Goal: Information Seeking & Learning: Learn about a topic

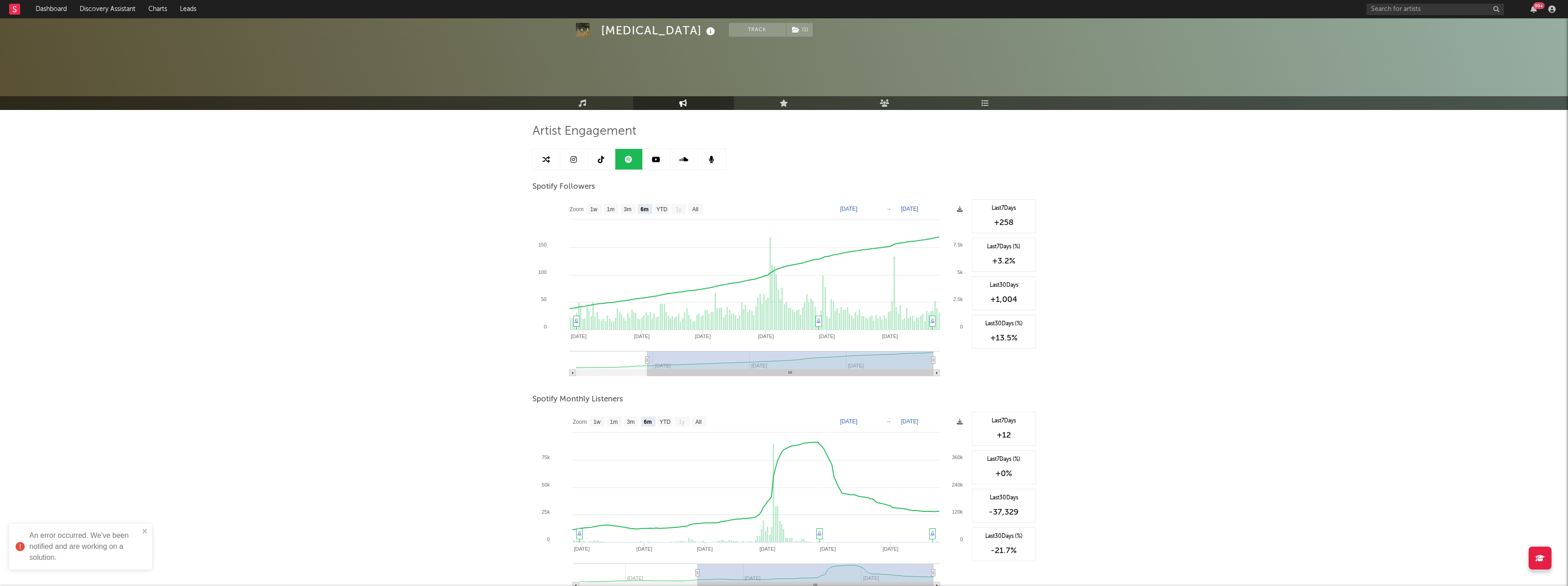
select select "6m"
select select "1w"
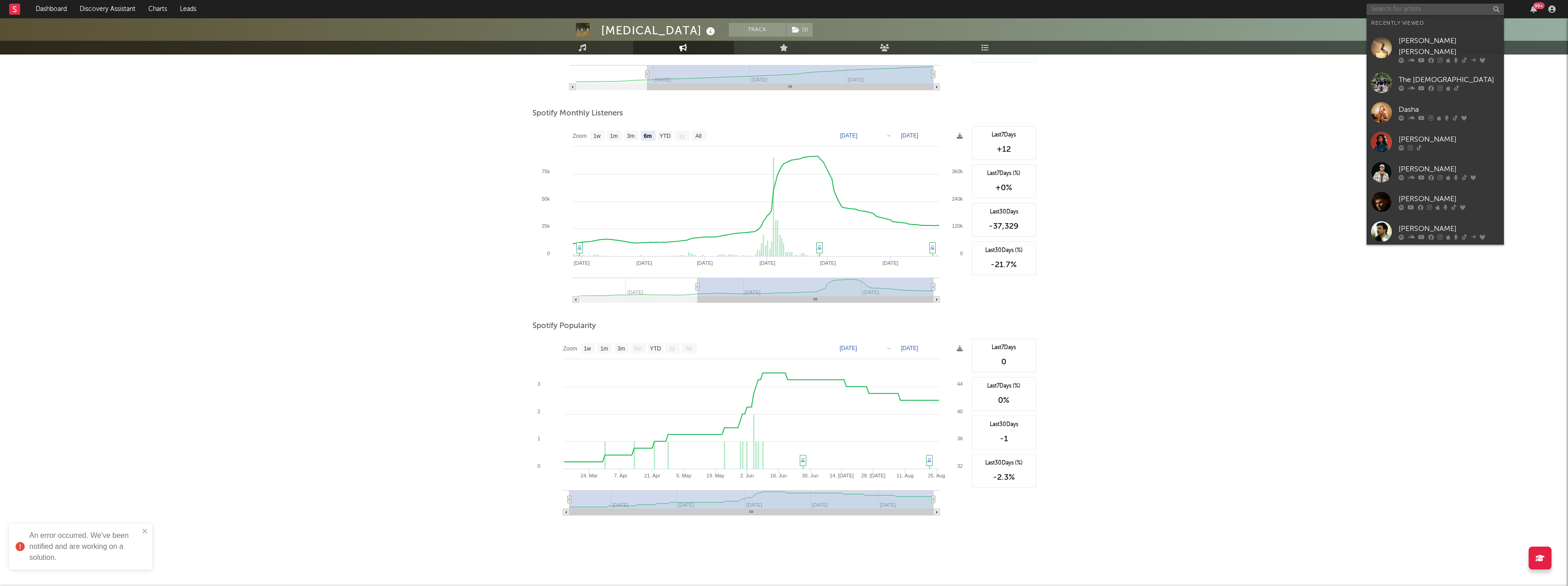
click at [1392, 9] on input "text" at bounding box center [1435, 9] width 138 height 12
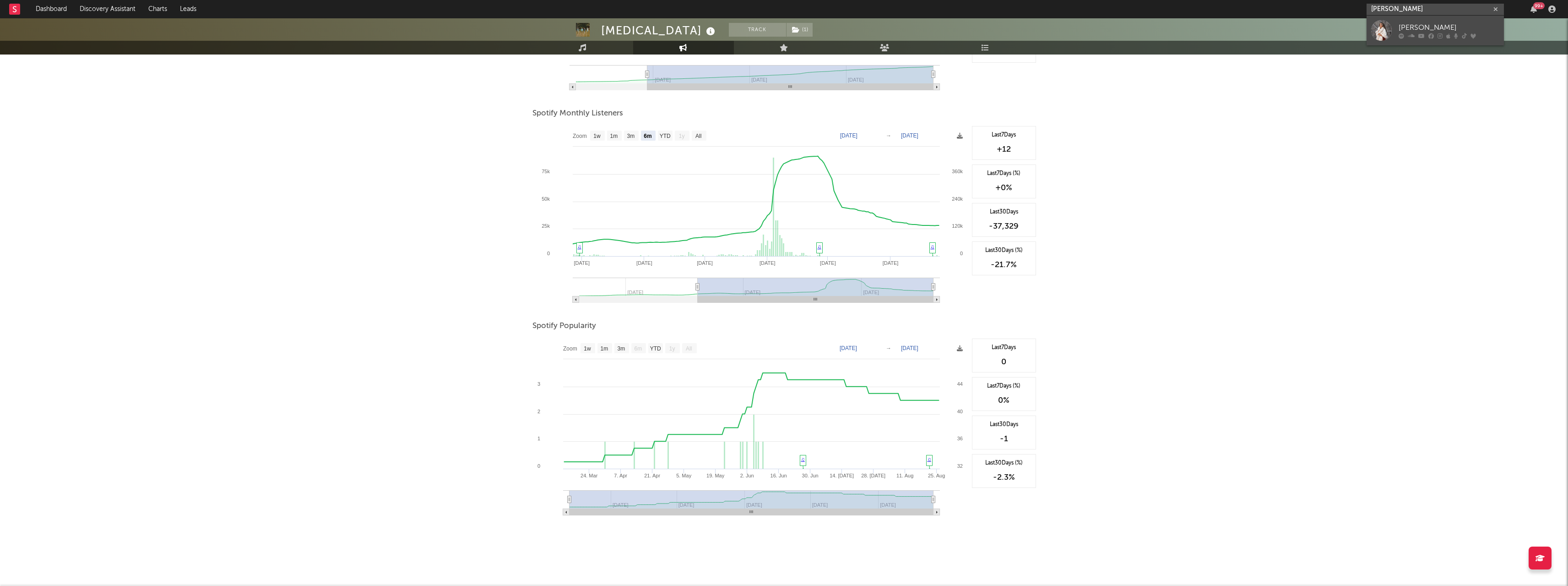
type input "gabby barrett"
click at [1401, 26] on div "[PERSON_NAME]" at bounding box center [1449, 28] width 101 height 11
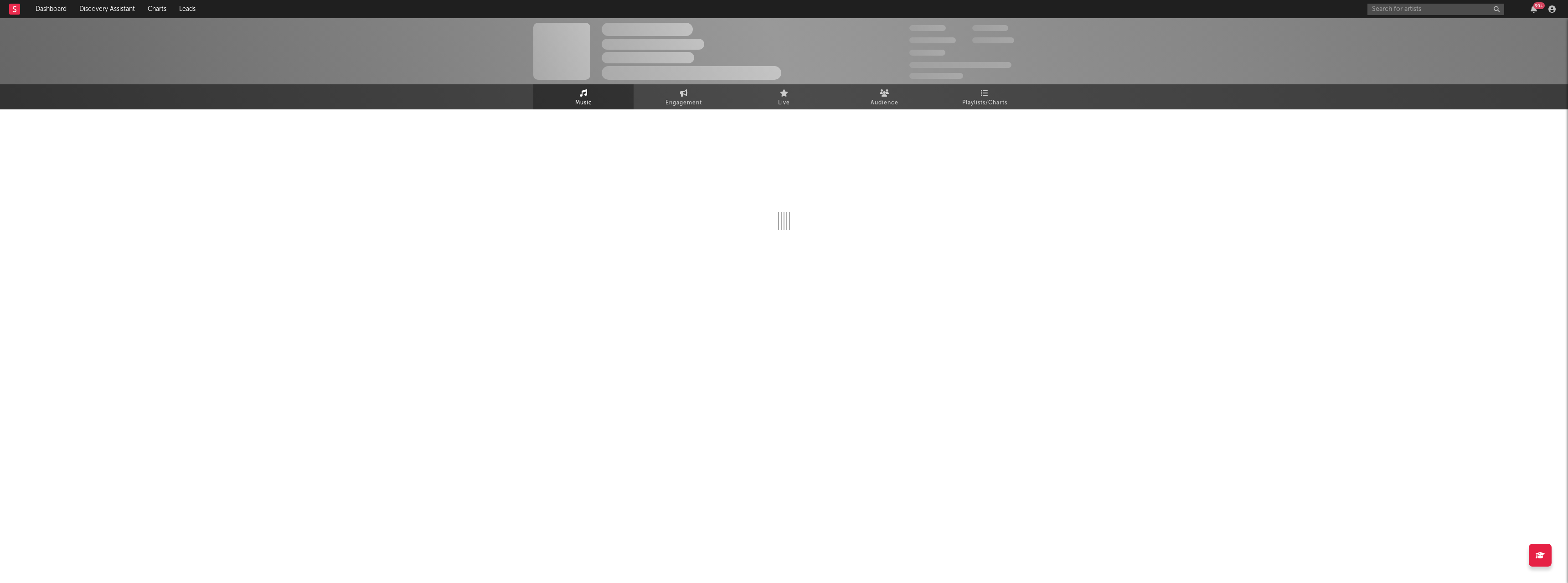
select select "6m"
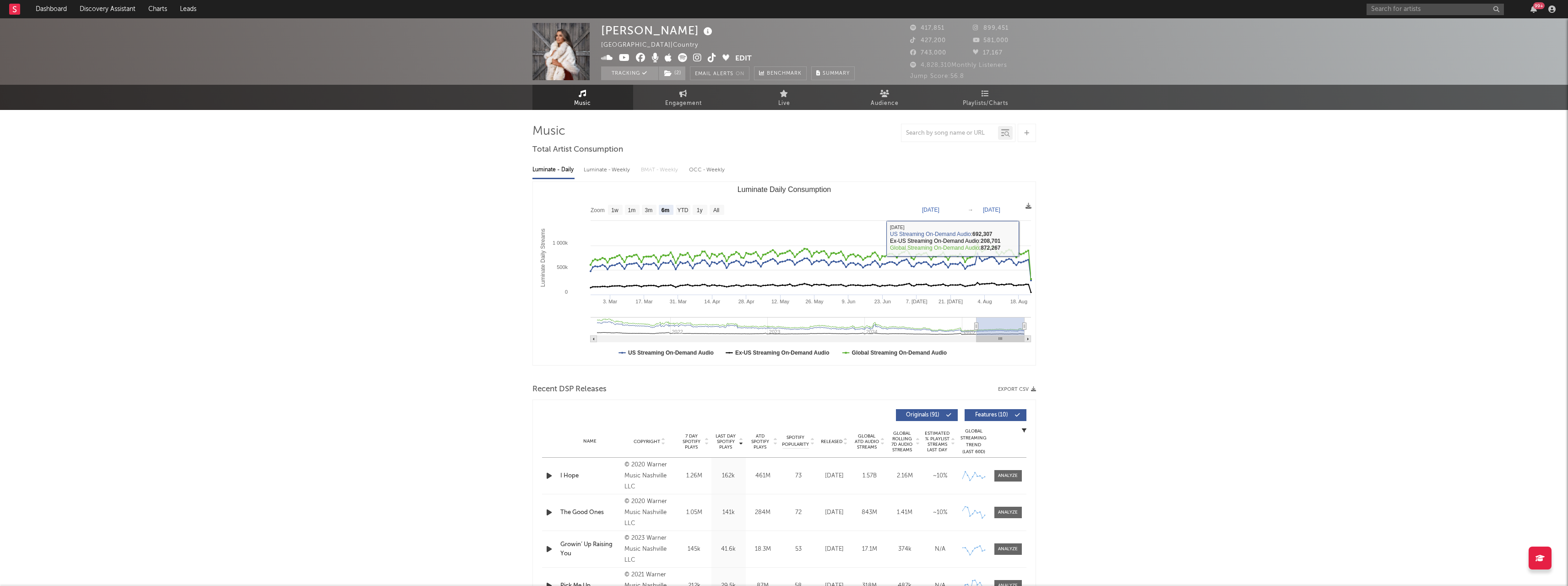
click at [978, 92] on link "Playlists/Charts" at bounding box center [985, 97] width 101 height 25
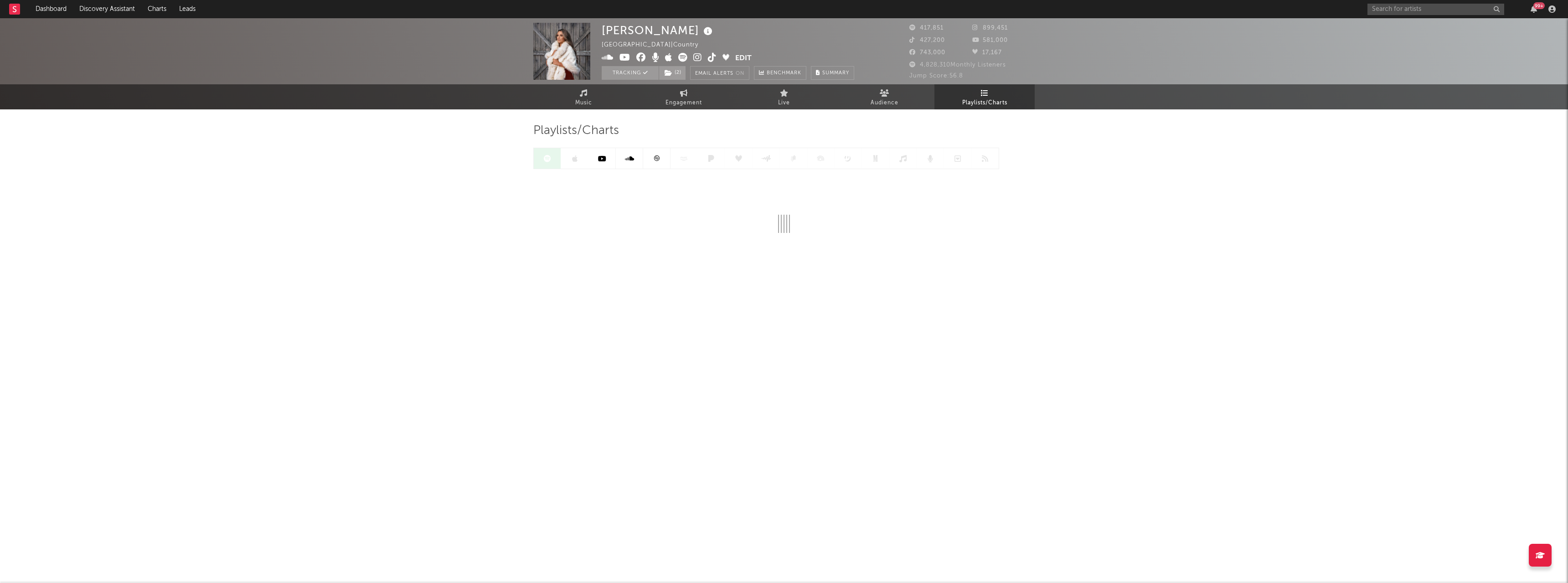
click at [578, 157] on div at bounding box center [766, 158] width 466 height 21
click at [572, 159] on icon at bounding box center [575, 159] width 5 height 7
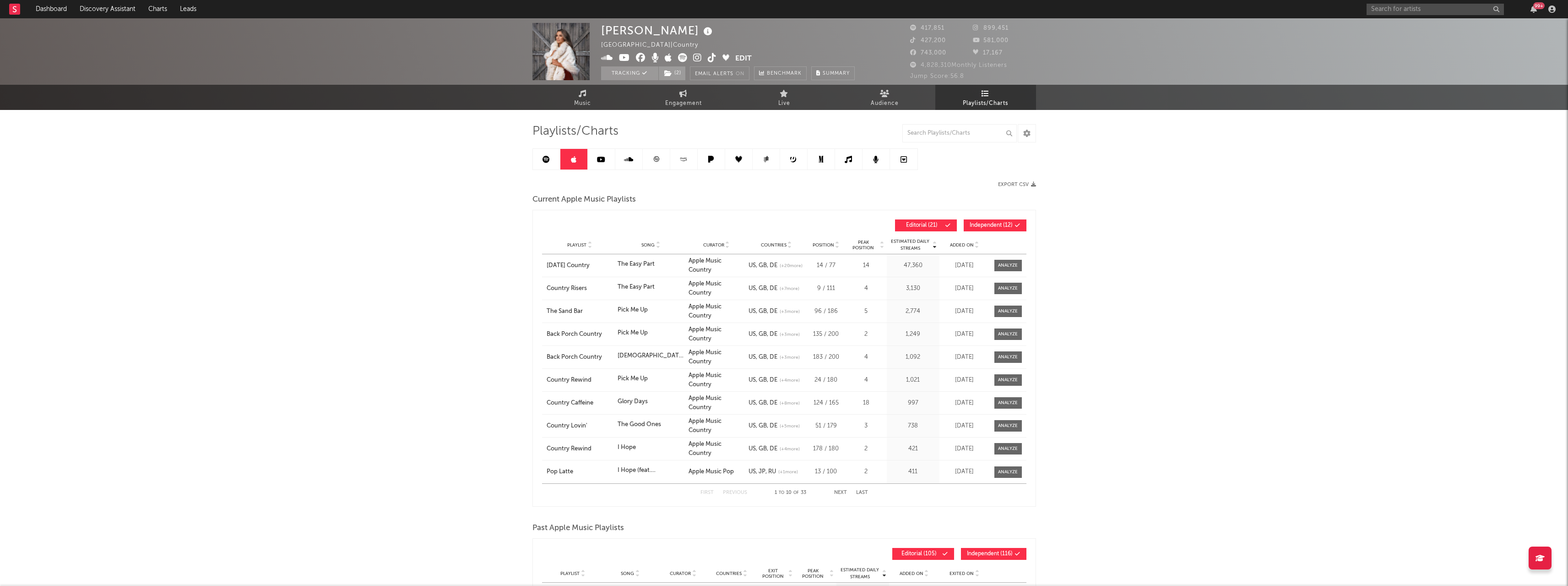
drag, startPoint x: 1276, startPoint y: 394, endPoint x: 377, endPoint y: 347, distance: 900.2
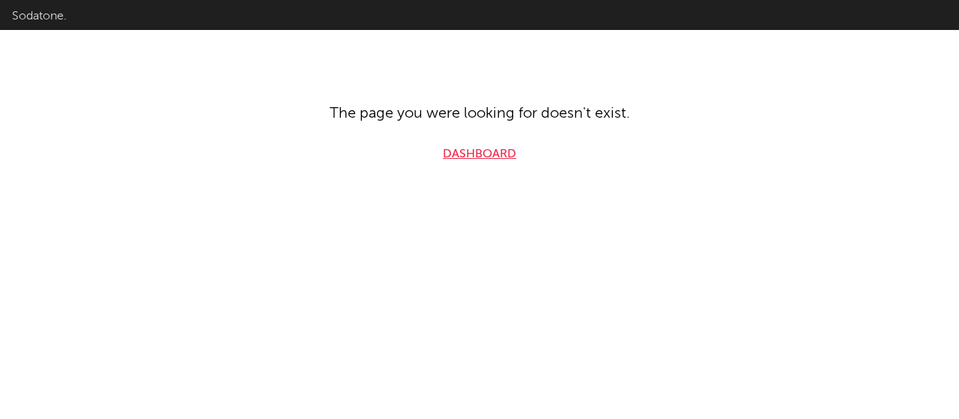
click at [493, 161] on link "Dashboard" at bounding box center [479, 154] width 73 height 18
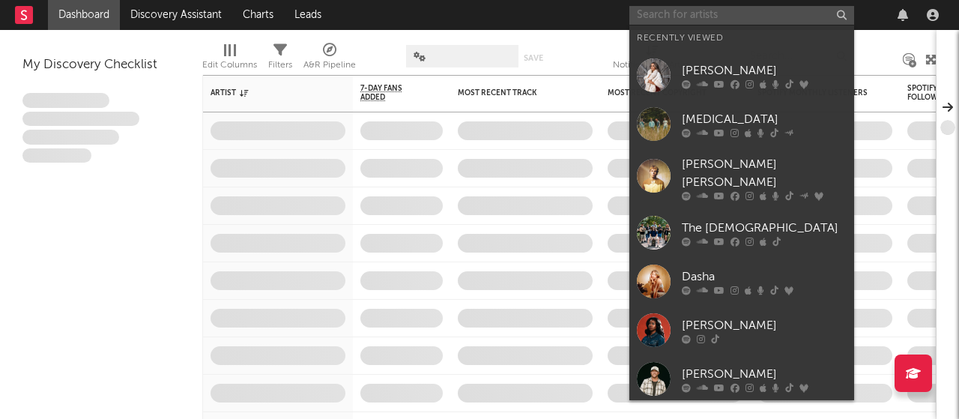
click at [728, 17] on input "text" at bounding box center [741, 15] width 225 height 19
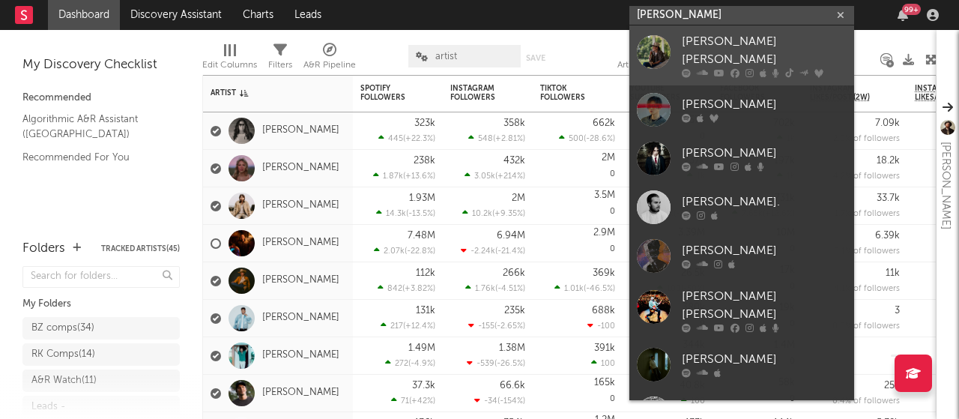
type input "[PERSON_NAME]"
click at [714, 69] on icon at bounding box center [719, 73] width 10 height 9
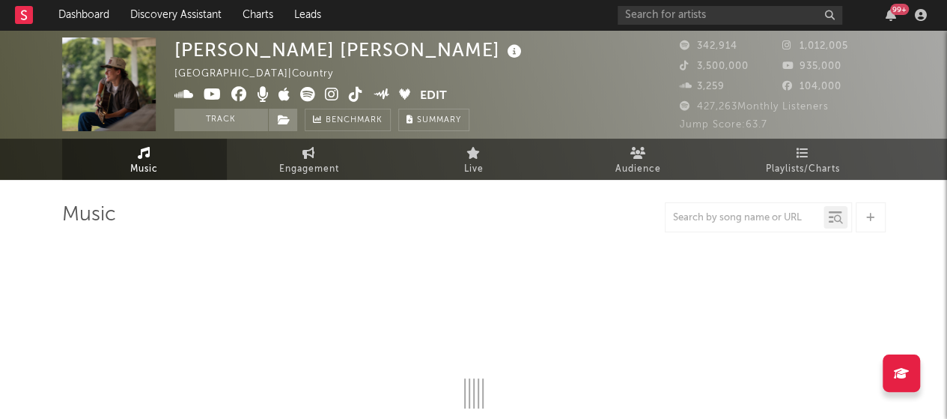
select select "6m"
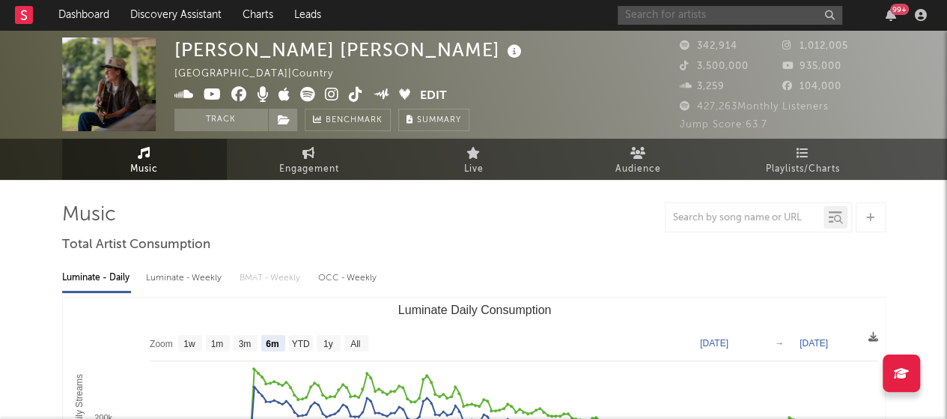
click at [678, 19] on input "text" at bounding box center [730, 15] width 225 height 19
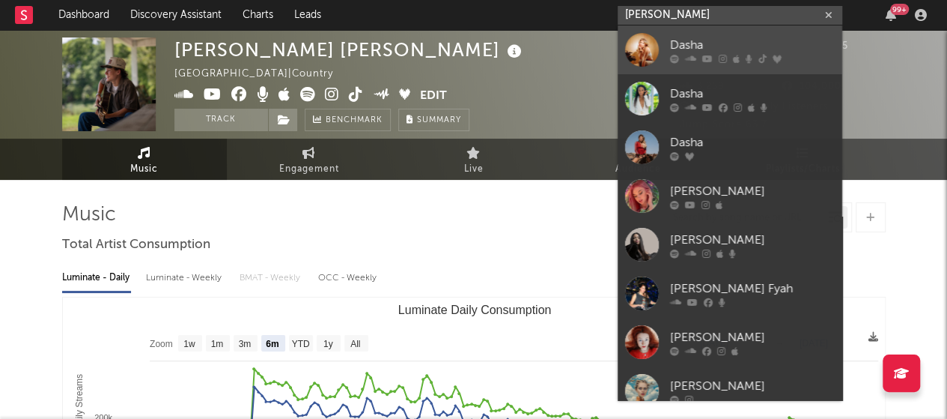
type input "[PERSON_NAME]"
click at [686, 41] on div "Dasha" at bounding box center [752, 45] width 165 height 18
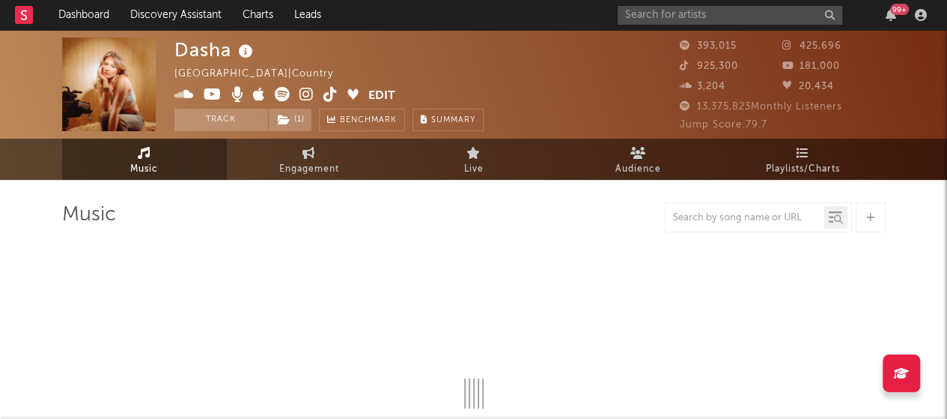
select select "6m"
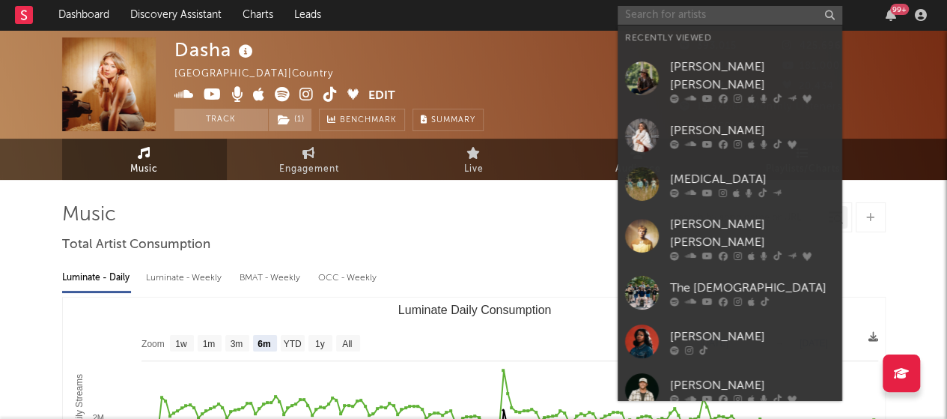
click at [652, 17] on input "text" at bounding box center [730, 15] width 225 height 19
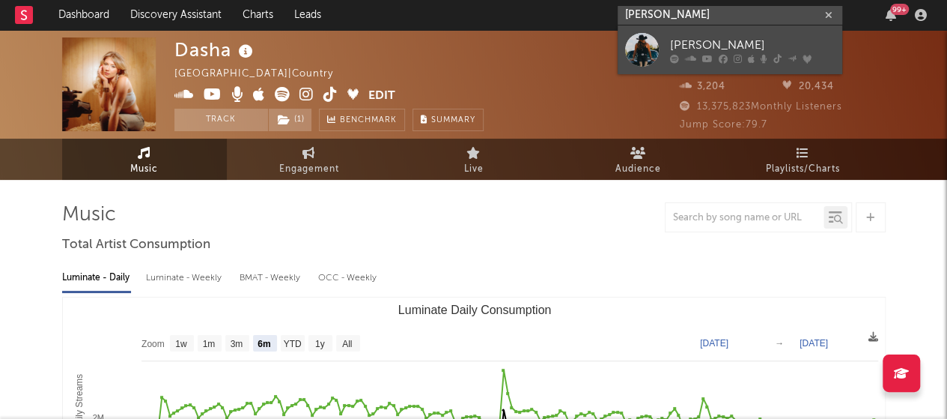
type input "[PERSON_NAME]"
click at [690, 49] on div "[PERSON_NAME]" at bounding box center [752, 45] width 165 height 18
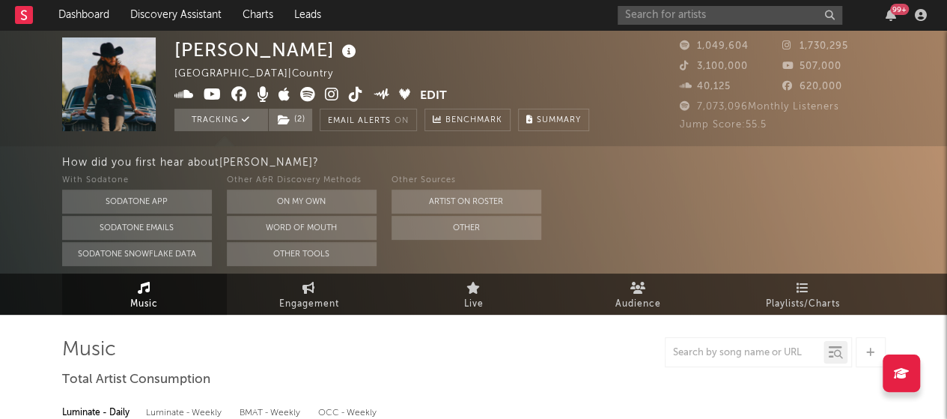
select select "6m"
